Goal: Navigation & Orientation: Find specific page/section

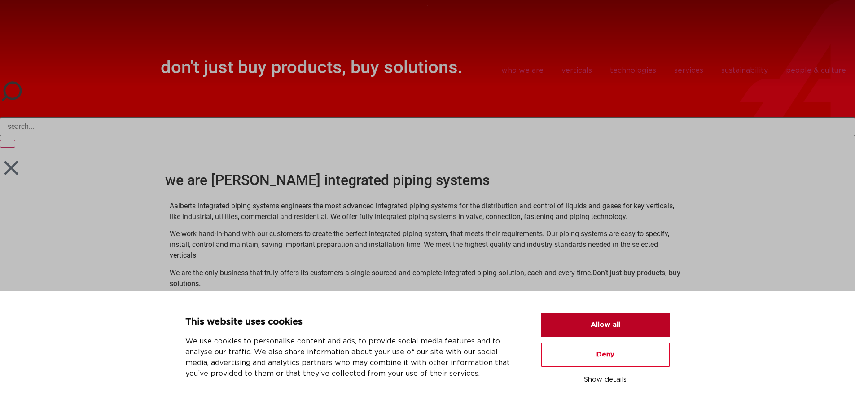
click at [625, 314] on button "Allow all" at bounding box center [605, 325] width 129 height 24
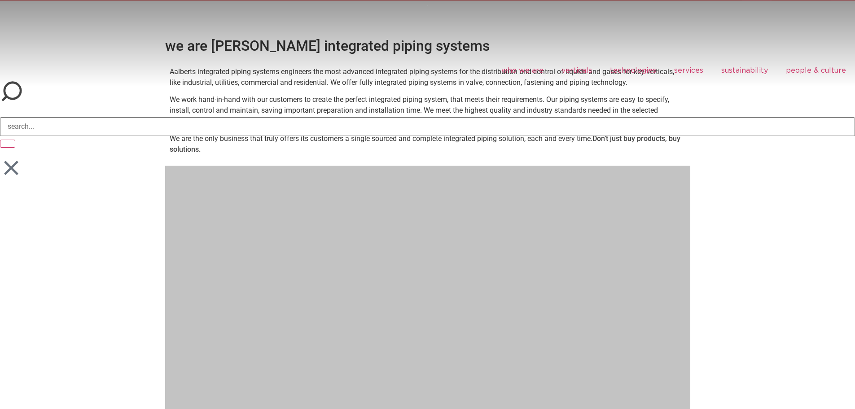
scroll to position [135, 0]
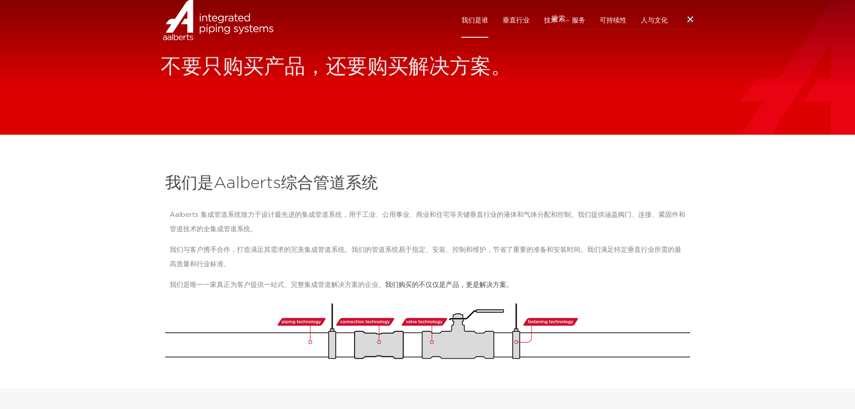
click at [536, 194] on div "我们是Aalberts综合管道系统 Aalberts 集成管道系统致力于设计最先进的集成管道系统，用于工业、公用事业、商业和住宅等关键垂直行业的液体和气体分配…" at bounding box center [428, 265] width 534 height 195
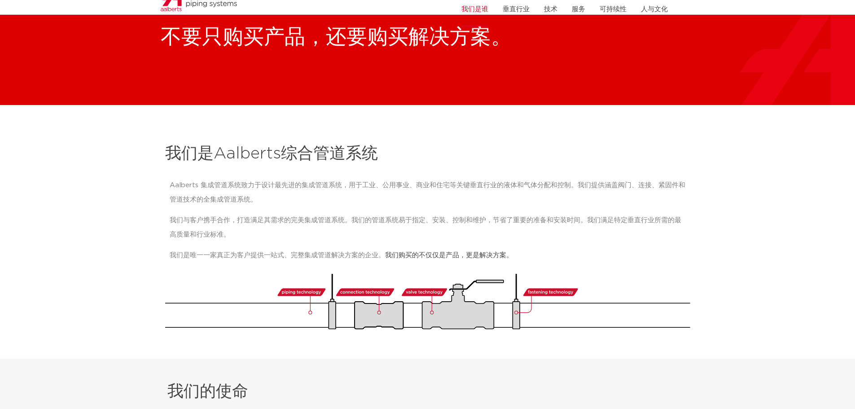
scroll to position [45, 0]
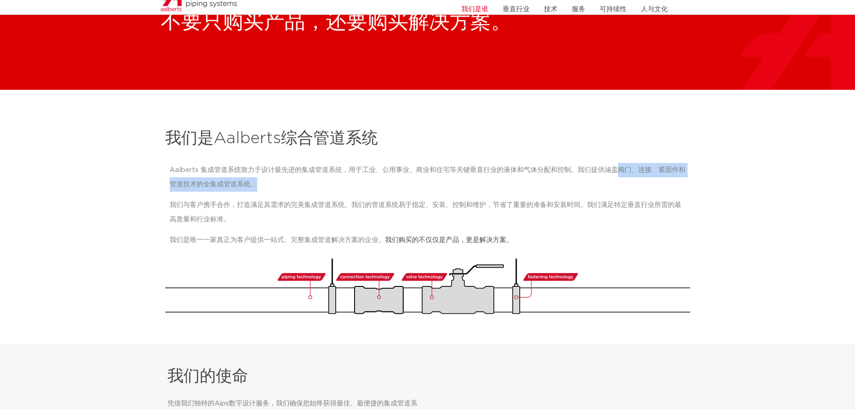
drag, startPoint x: 615, startPoint y: 168, endPoint x: 287, endPoint y: 190, distance: 328.2
click at [261, 186] on p "Aalberts 集成管道系统致力于设计最先进的集成管道系统，用于工业、公用事业、商业和住宅等关键垂直行业的液体和气体分配和控制。我们提供涵盖阀门、连接、紧固…" at bounding box center [428, 177] width 516 height 29
click at [319, 195] on div "Aalberts 集成管道系统致力于设计最先进的集成管道系统，用于工业、公用事业、商业和住宅等关键垂直行业的液体和气体分配和控制。我们提供涵盖阀门、连接、紧固…" at bounding box center [428, 205] width 516 height 85
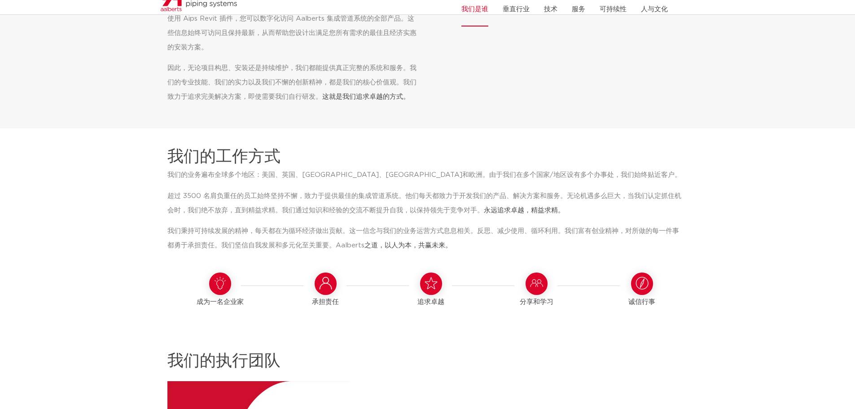
scroll to position [538, 0]
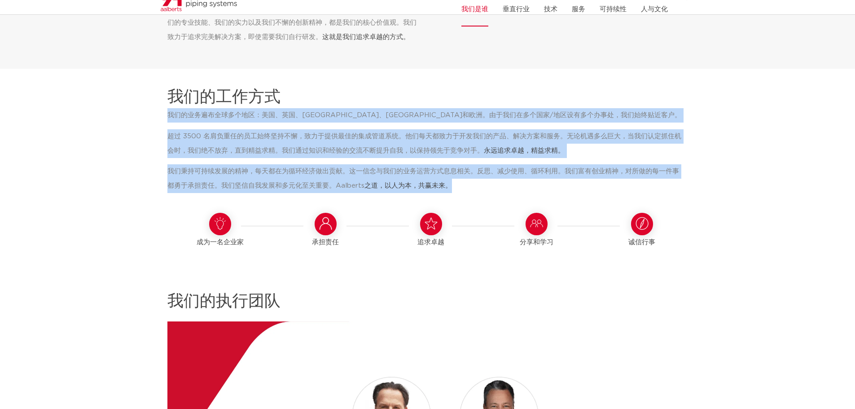
drag, startPoint x: 189, startPoint y: 118, endPoint x: 458, endPoint y: 193, distance: 278.7
click at [458, 193] on div "我们的业务遍布全球多个地区：美国、英国、[GEOGRAPHIC_DATA]、[GEOGRAPHIC_DATA]和欧洲。由于我们在多个国家/地区设有多个办事处，…" at bounding box center [430, 153] width 527 height 91
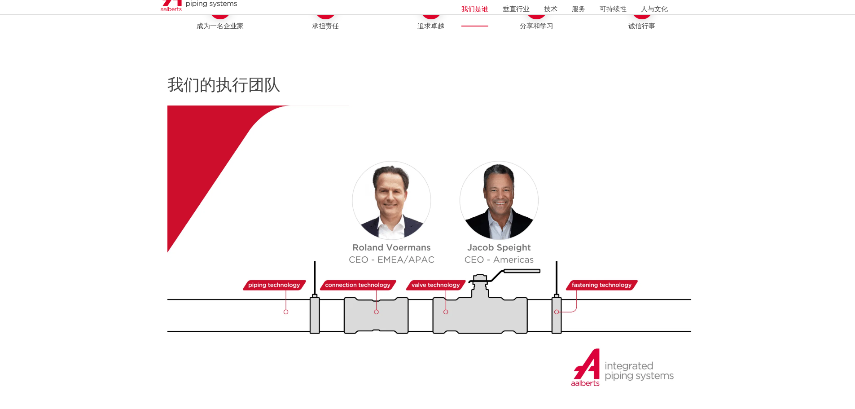
scroll to position [763, 0]
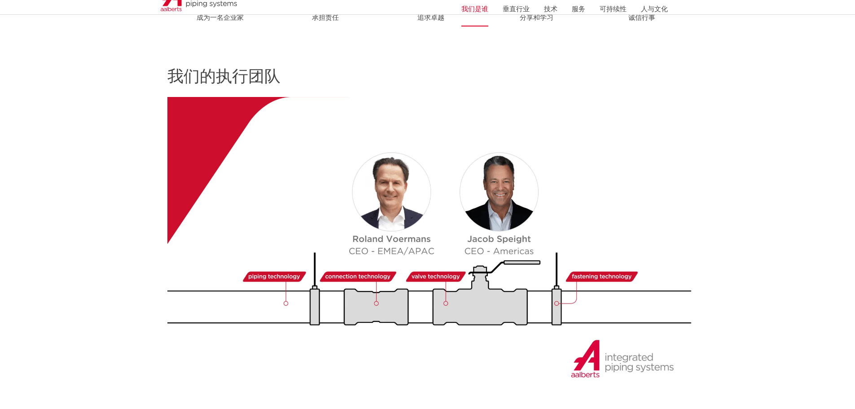
click at [297, 170] on img at bounding box center [430, 245] width 527 height 297
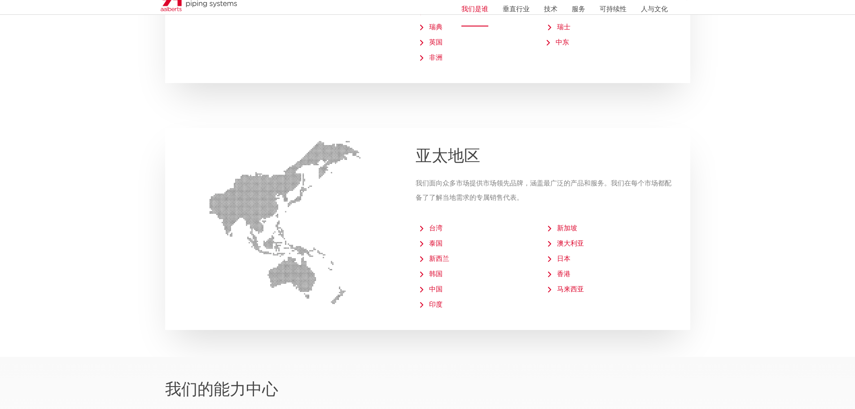
scroll to position [1839, 0]
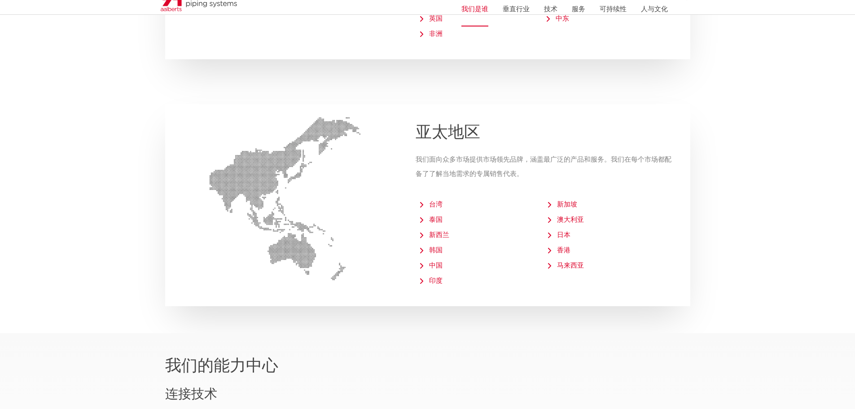
click at [432, 266] on font "中国" at bounding box center [435, 265] width 13 height 7
